Goal: Task Accomplishment & Management: Use online tool/utility

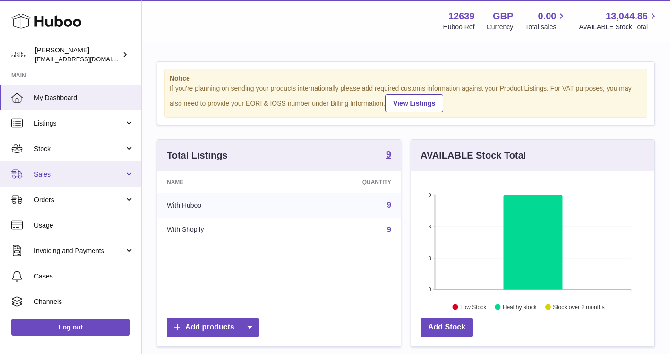
scroll to position [147, 243]
click at [121, 179] on link "Sales" at bounding box center [70, 175] width 141 height 26
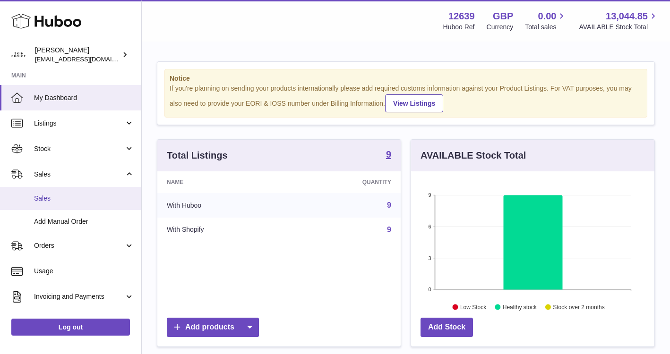
click at [119, 198] on span "Sales" at bounding box center [84, 198] width 100 height 9
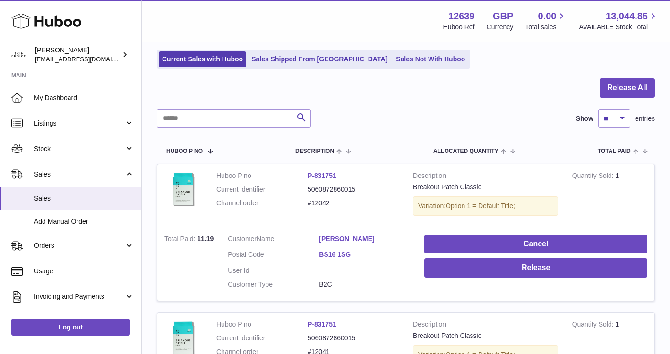
scroll to position [17, 0]
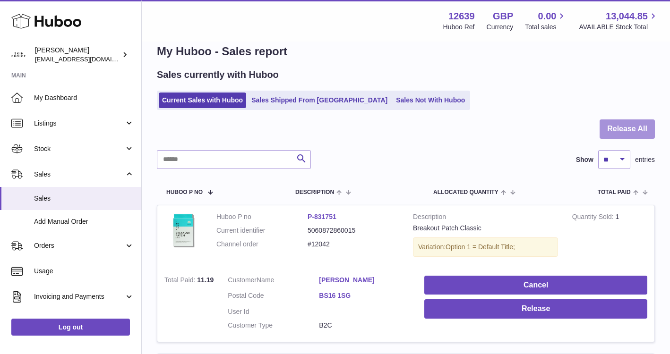
click at [629, 122] on button "Release All" at bounding box center [627, 129] width 55 height 19
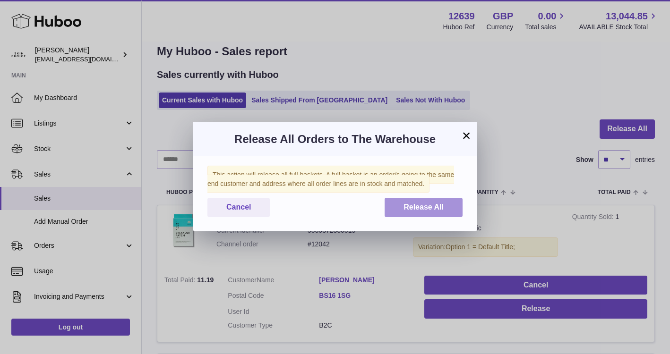
click at [435, 207] on span "Release All" at bounding box center [424, 207] width 40 height 8
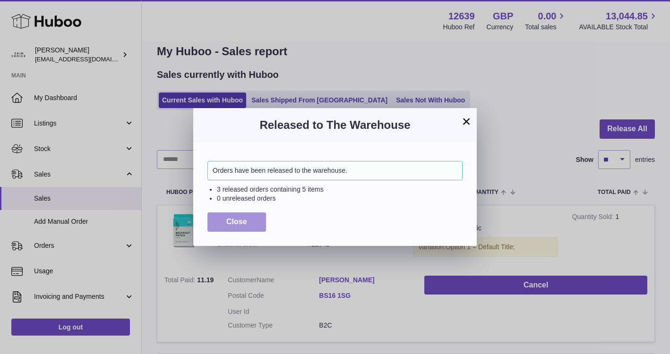
click at [249, 220] on button "Close" at bounding box center [236, 222] width 59 height 19
